Goal: Transaction & Acquisition: Purchase product/service

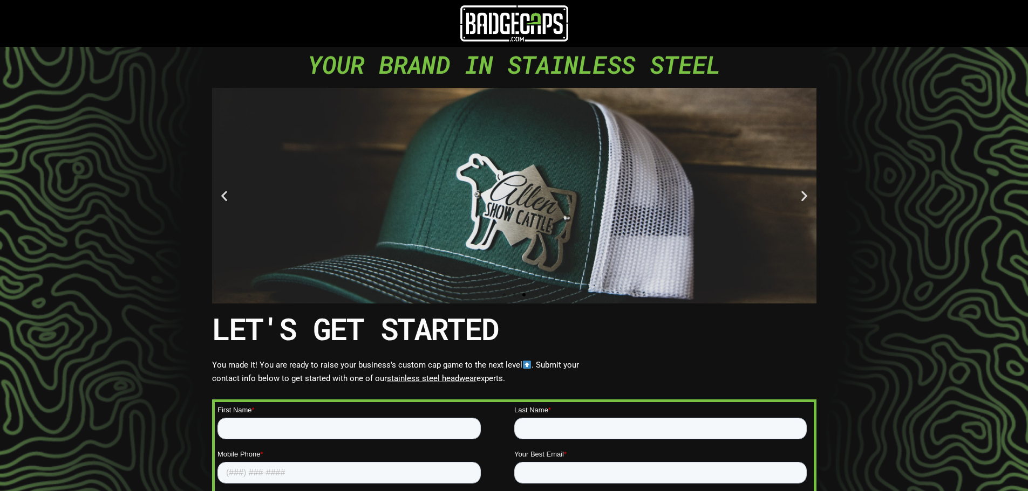
click at [221, 198] on icon "Previous slide" at bounding box center [223, 195] width 13 height 13
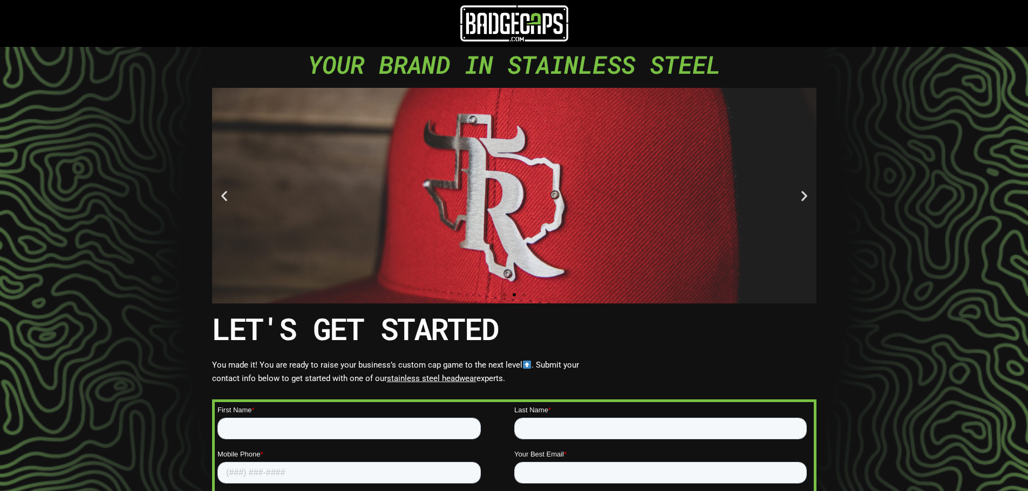
click at [220, 198] on icon "Previous slide" at bounding box center [223, 195] width 13 height 13
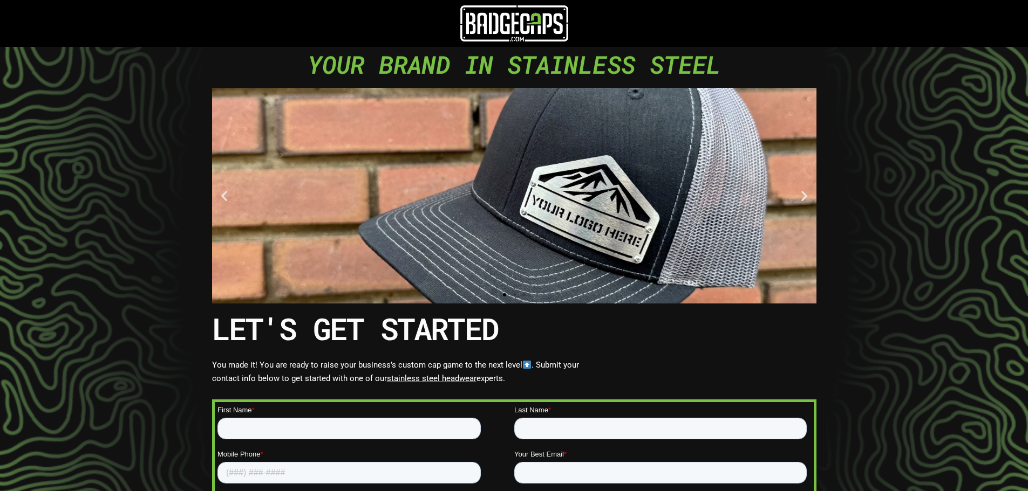
click at [220, 198] on icon "Previous slide" at bounding box center [223, 195] width 13 height 13
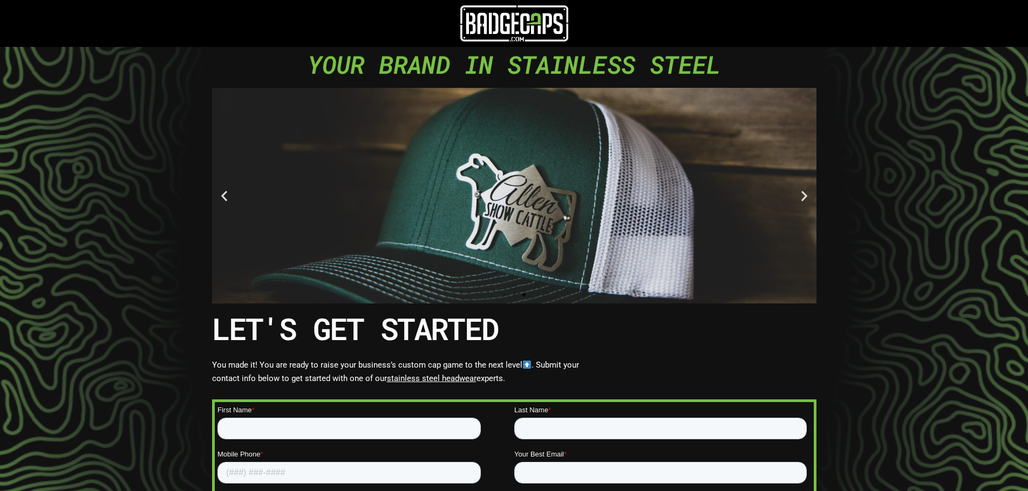
click at [220, 198] on icon "Previous slide" at bounding box center [223, 195] width 13 height 13
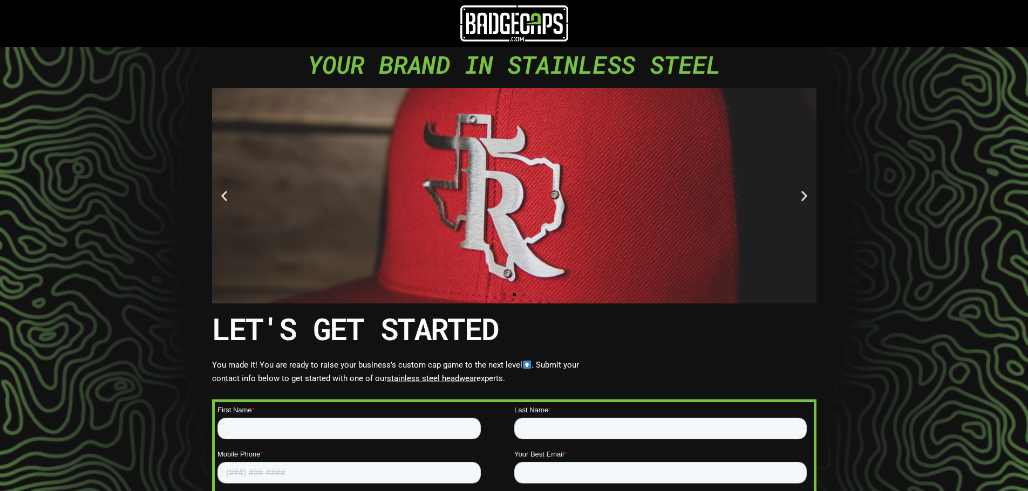
click at [221, 196] on icon "Previous slide" at bounding box center [223, 195] width 13 height 13
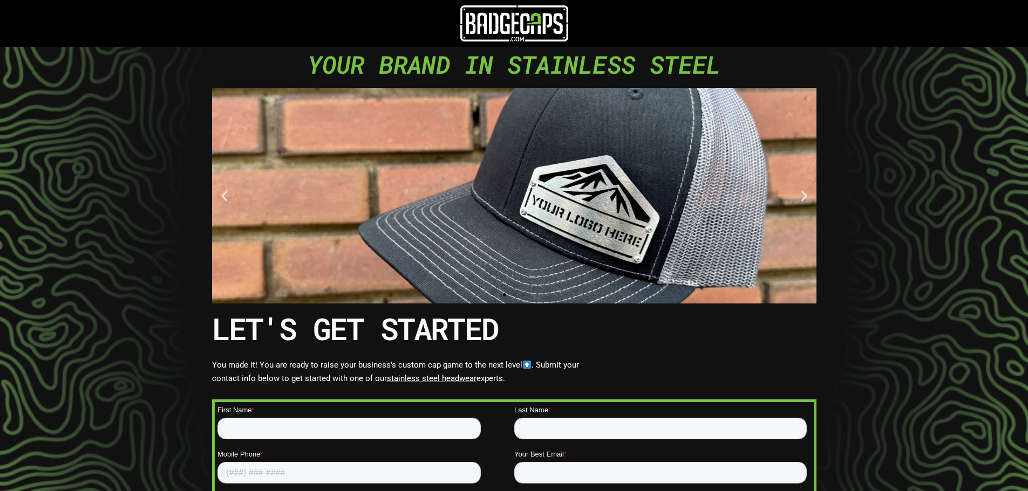
click at [529, 20] on img at bounding box center [514, 23] width 108 height 36
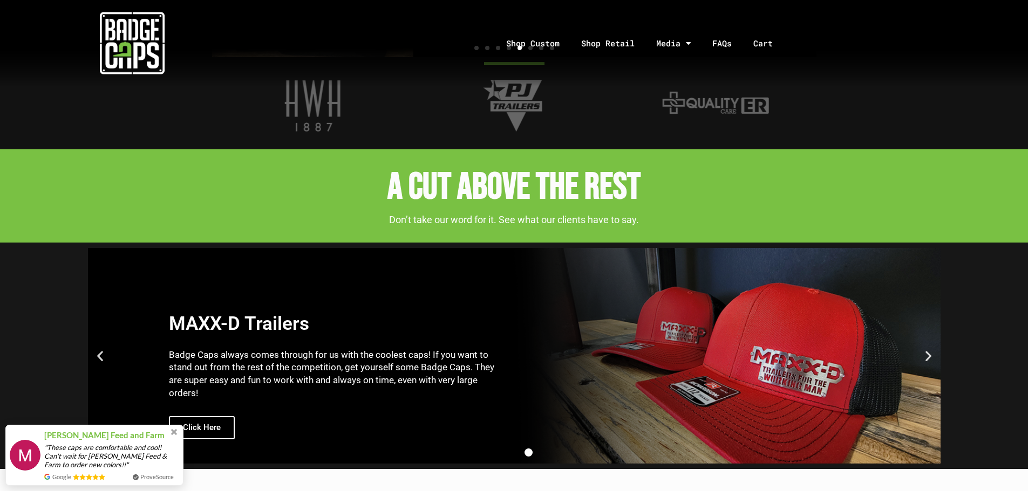
scroll to position [1562, 0]
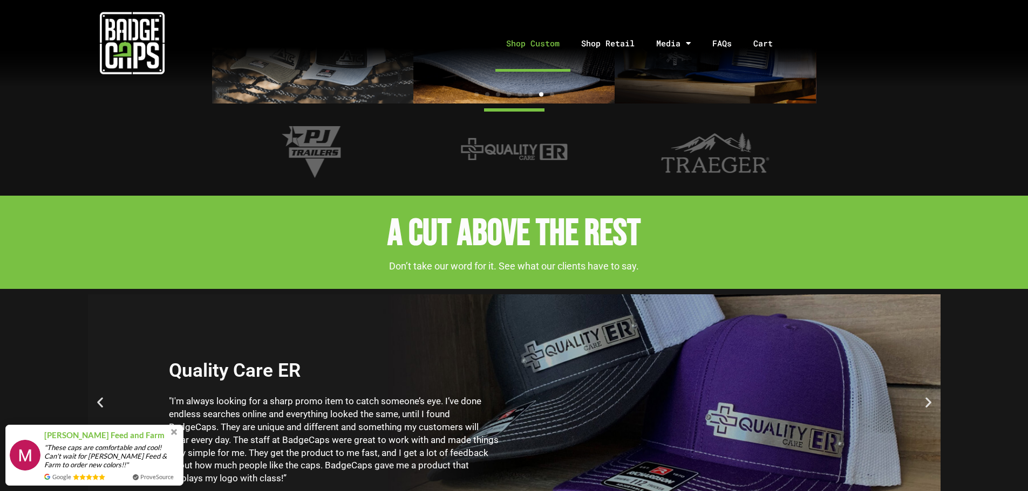
click at [536, 45] on link "Shop Custom" at bounding box center [532, 43] width 75 height 57
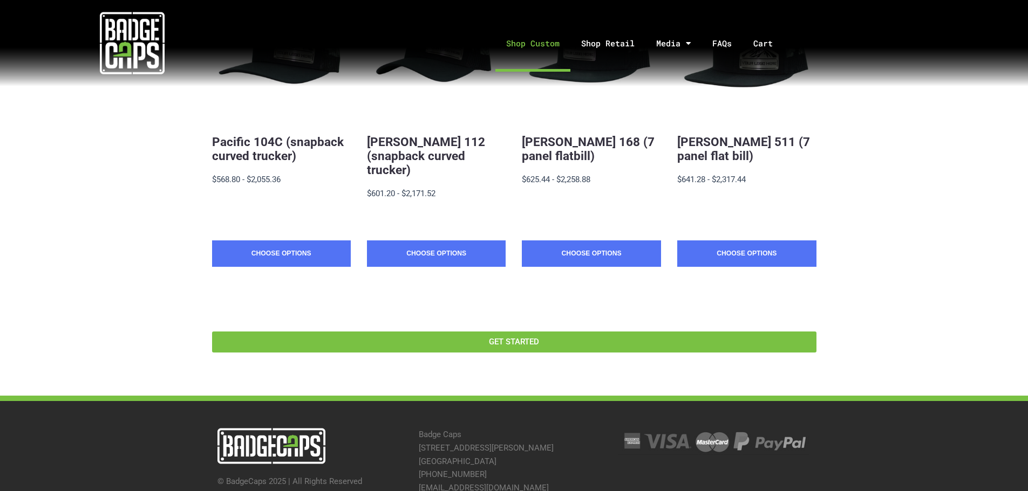
scroll to position [324, 0]
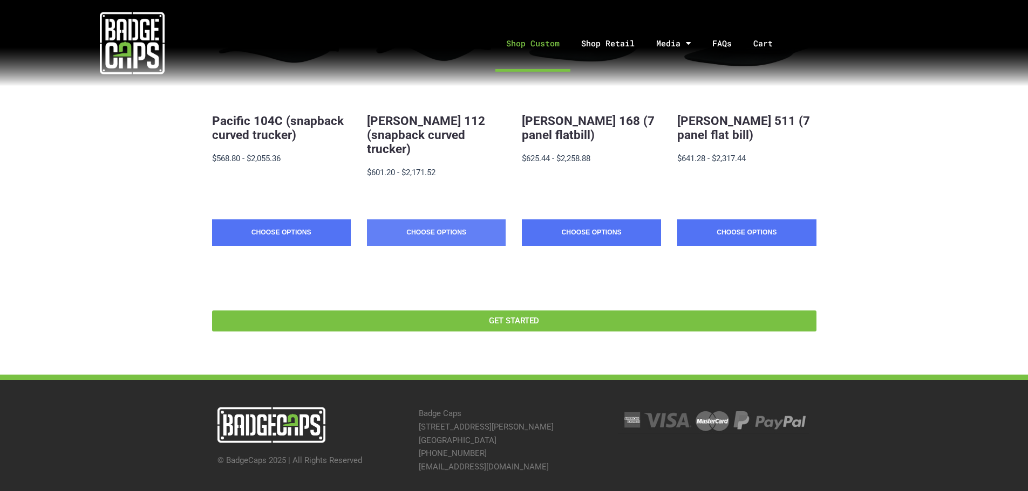
click at [440, 230] on link "Choose Options" at bounding box center [436, 233] width 139 height 27
click at [279, 247] on link "Choose Options" at bounding box center [281, 233] width 139 height 27
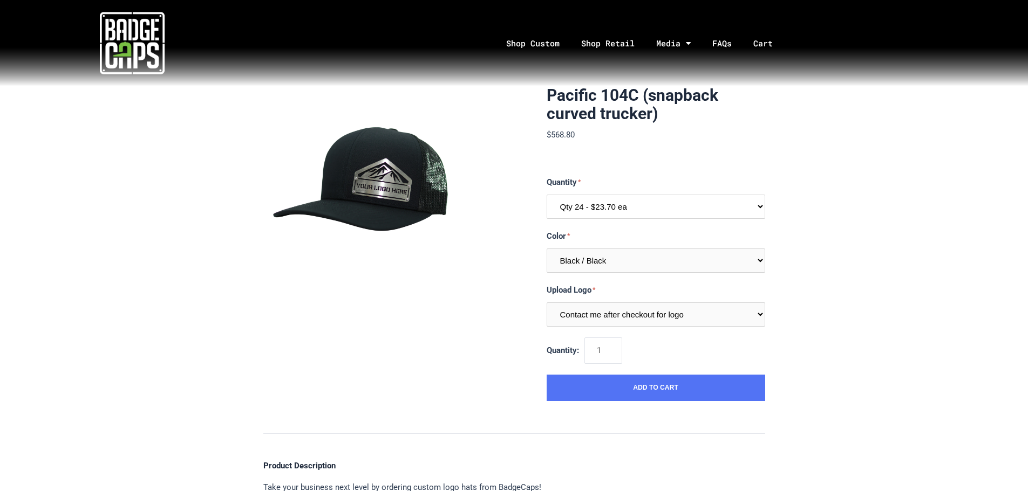
click at [761, 210] on select "Qty 24 - $23.70 ea Qty 48 - $22.94ea Qty 96 - $21.41ea" at bounding box center [655, 207] width 218 height 24
select select "196"
click at [546, 195] on select "Qty 24 - $23.70 ea Qty 48 - $22.94ea Qty 96 - $21.41ea" at bounding box center [655, 207] width 218 height 24
click at [758, 261] on select "Multiple Colors (Finalize After Checkout) Black / Black Black / Graphite Black …" at bounding box center [655, 261] width 218 height 24
click at [416, 365] on section "Pacific 104C (snapback curved trucker) $2,055.36 MSRP: $2,055.36 0 reviews SKU:…" at bounding box center [514, 243] width 502 height 315
